Goal: Find contact information: Find contact information

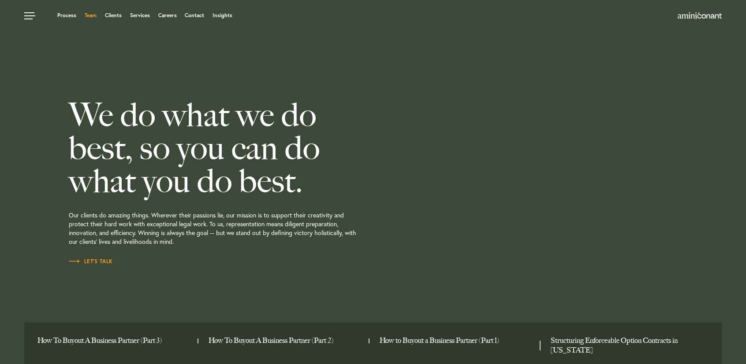
click at [89, 14] on link "Team" at bounding box center [91, 15] width 12 height 5
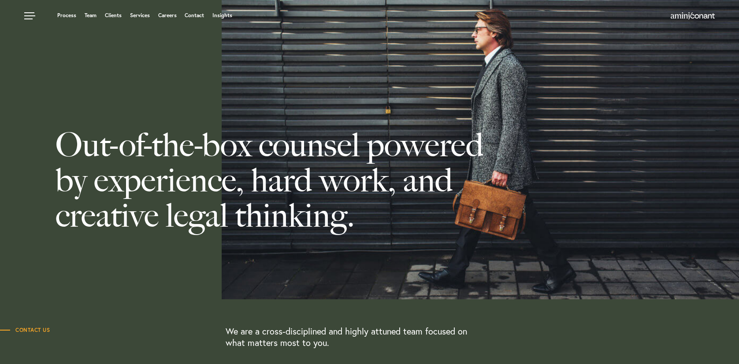
click at [39, 330] on span "Contact Us" at bounding box center [25, 330] width 50 height 5
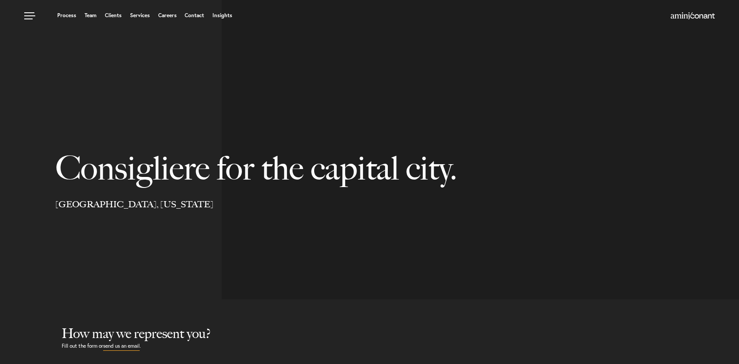
select select "Austin"
select select "Business and Civil Litigation"
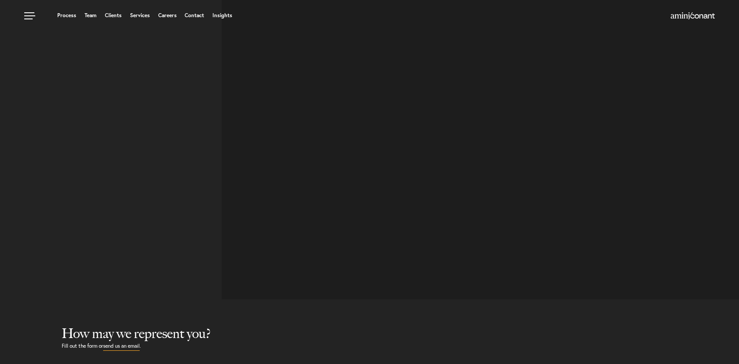
click at [194, 15] on link "Contact" at bounding box center [194, 15] width 19 height 5
